Goal: Information Seeking & Learning: Check status

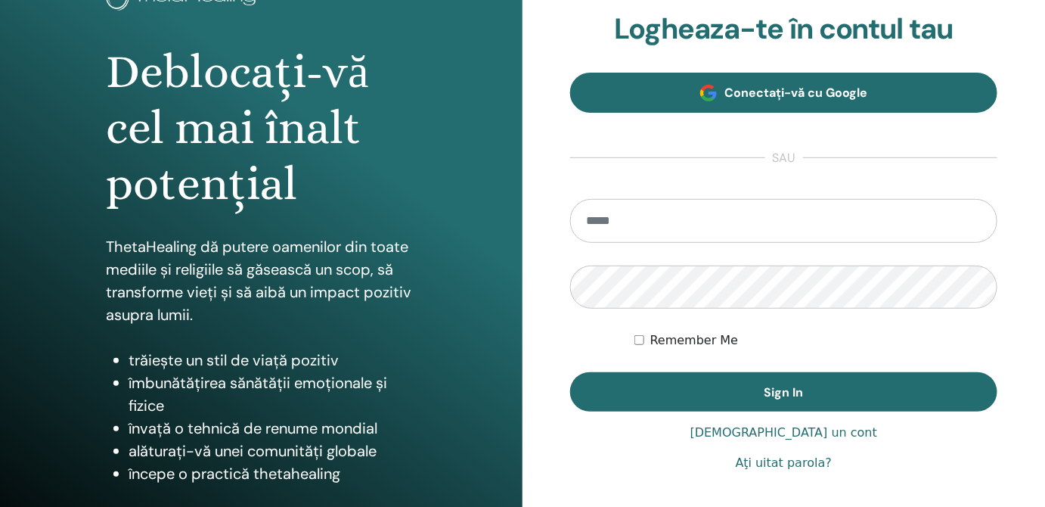
scroll to position [125, 0]
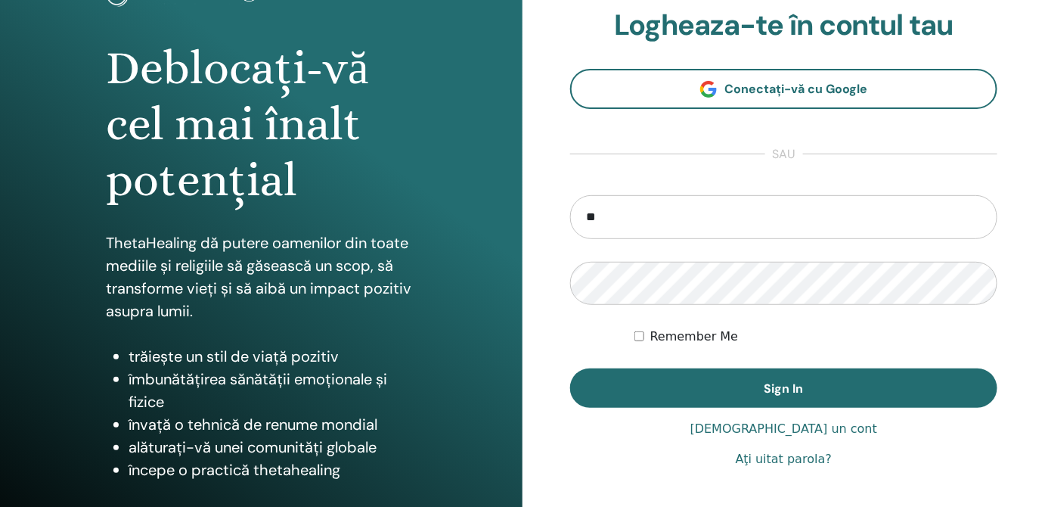
type input "**********"
click at [646, 335] on div "Remember Me" at bounding box center [815, 336] width 363 height 18
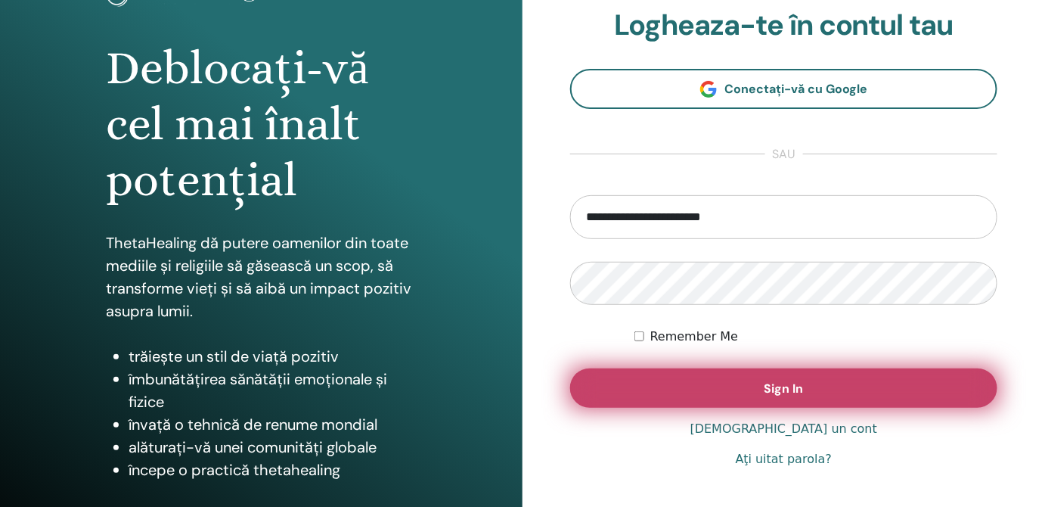
click at [756, 395] on button "Sign In" at bounding box center [783, 387] width 427 height 39
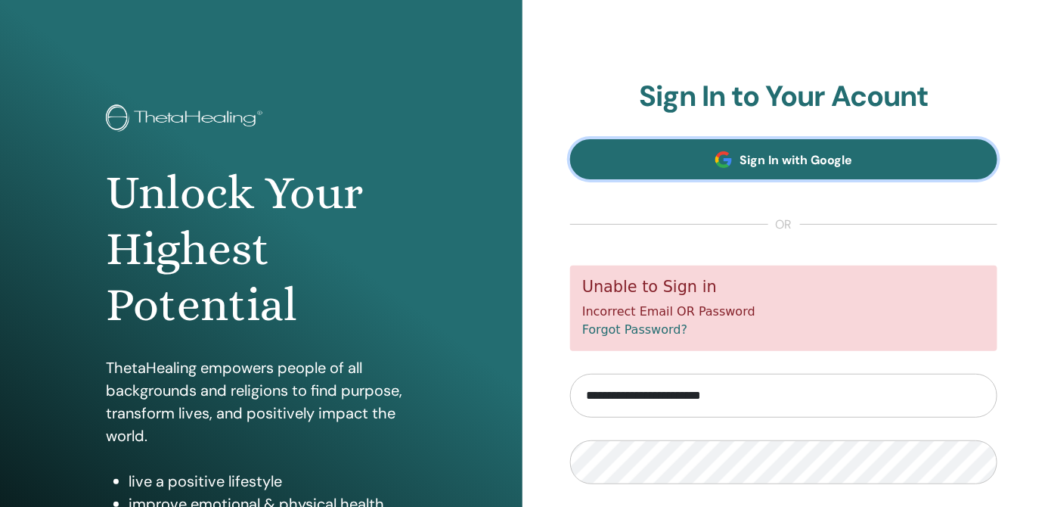
click at [866, 156] on link "Sign In with Google" at bounding box center [783, 159] width 427 height 40
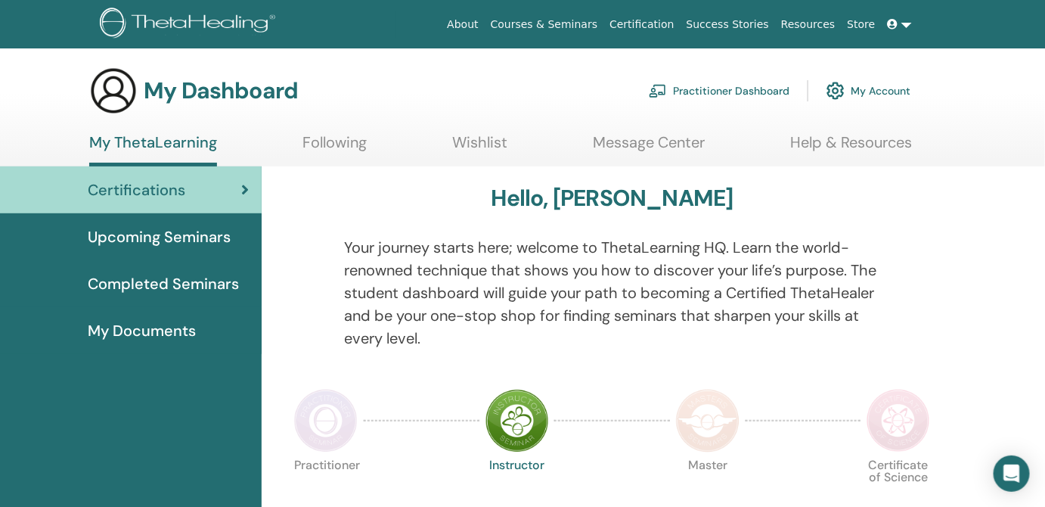
click at [185, 272] on span "Completed Seminars" at bounding box center [163, 283] width 151 height 23
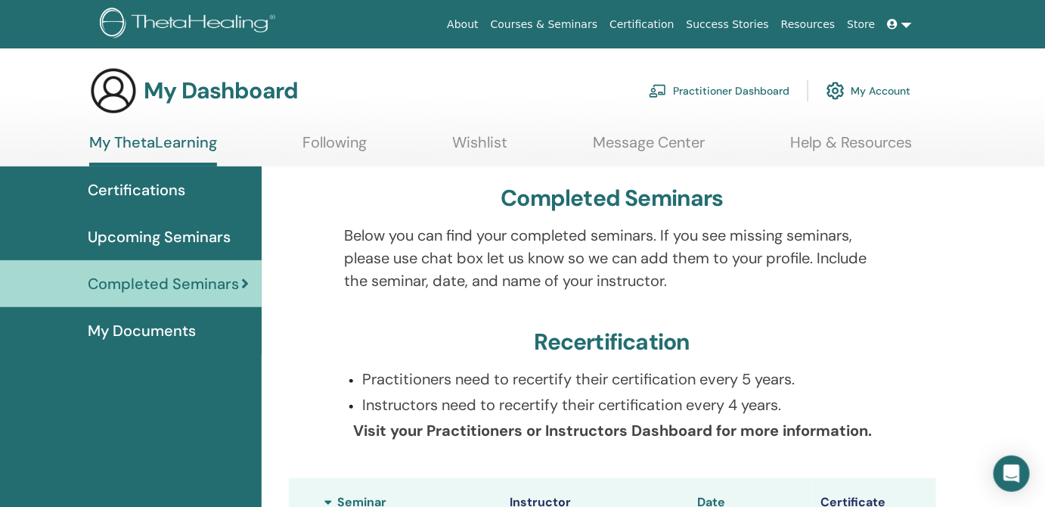
click at [217, 238] on span "Upcoming Seminars" at bounding box center [159, 236] width 143 height 23
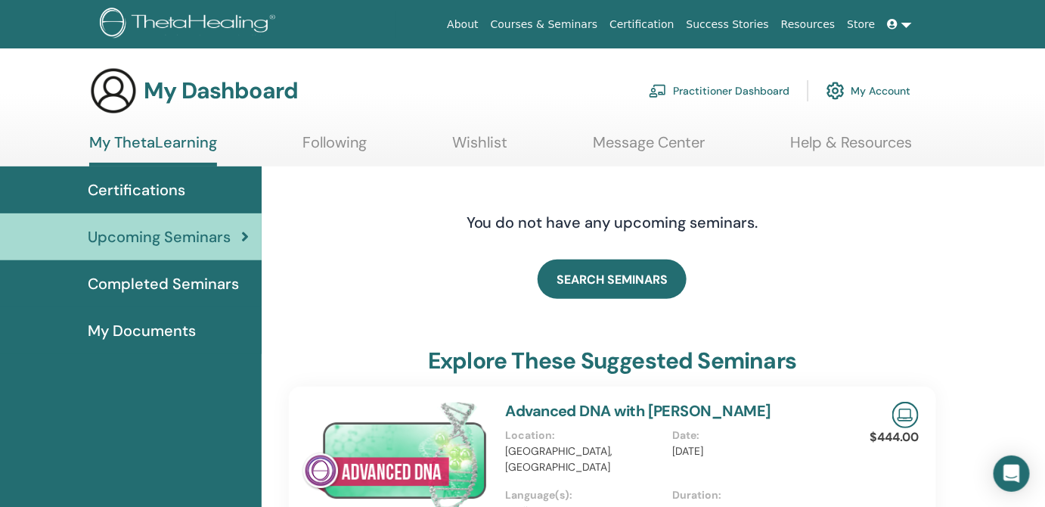
click at [214, 288] on span "Completed Seminars" at bounding box center [163, 283] width 151 height 23
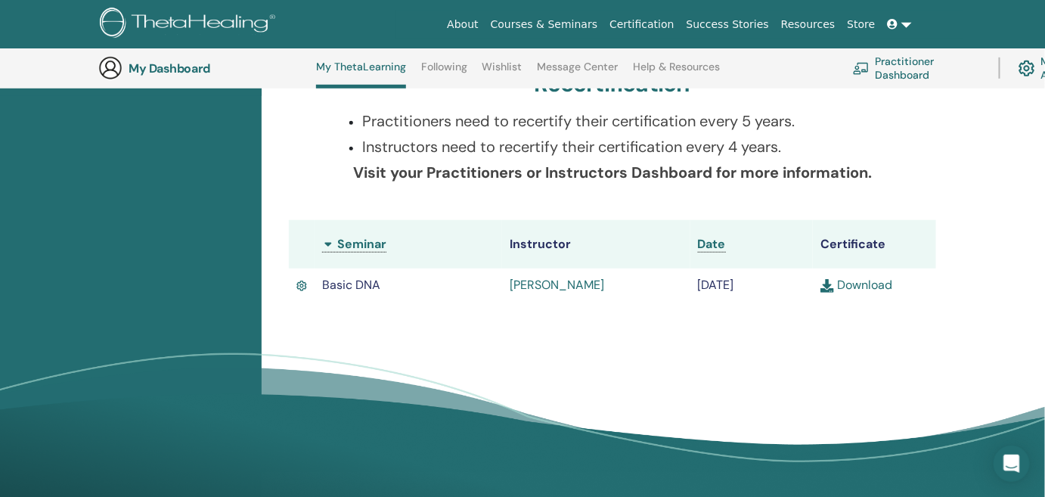
scroll to position [345, 0]
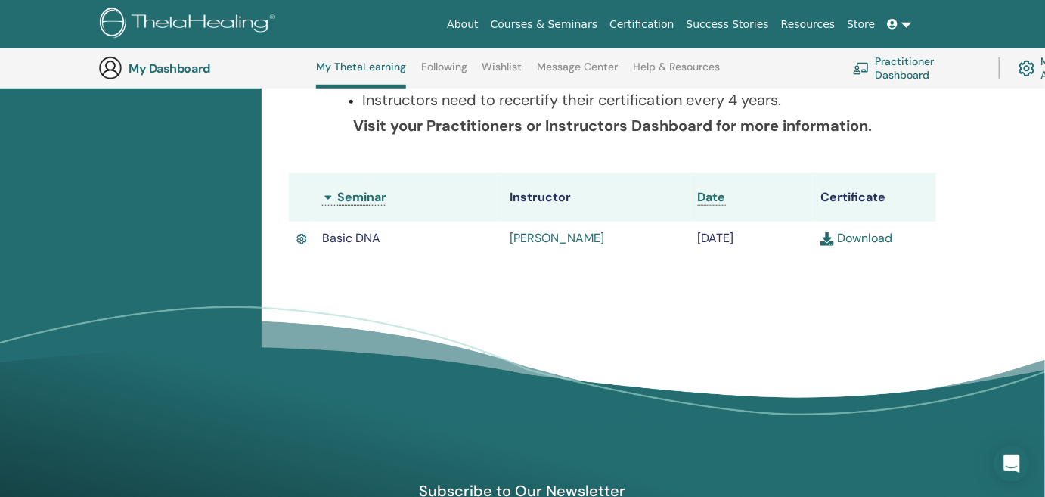
click at [581, 236] on link "[PERSON_NAME]" at bounding box center [557, 238] width 95 height 16
